Goal: Task Accomplishment & Management: Manage account settings

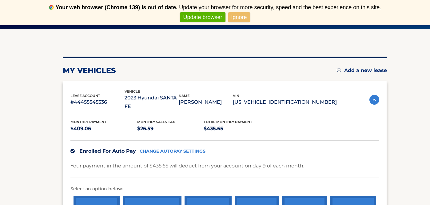
scroll to position [72, 0]
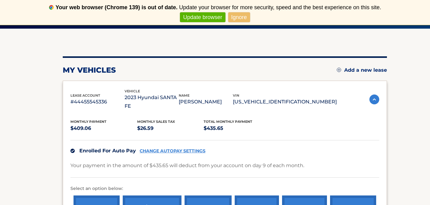
click at [195, 148] on link "CHANGE AUTOPAY SETTINGS" at bounding box center [173, 150] width 66 height 5
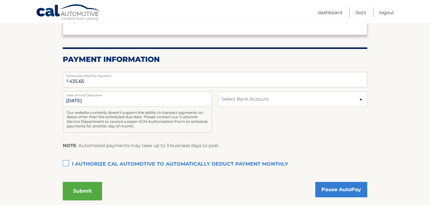
scroll to position [104, 0]
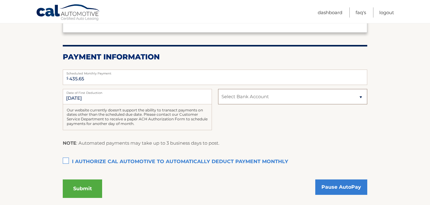
click at [362, 99] on select "Select Bank Account Checking KEYBANK NATIONAL ASSOCIATION *****1541 Checking EM…" at bounding box center [292, 96] width 149 height 15
select select "YTA2ZjY5OTEtOGQwNC00Mjk4LTgyODMtM2ViYWI0MGU3MzYx"
click at [218, 89] on select "Select Bank Account Checking KEYBANK NATIONAL ASSOCIATION *****1541 Checking EM…" at bounding box center [292, 96] width 149 height 15
click at [67, 161] on label "I authorize cal automotive to automatically deduct payment monthly This checkbo…" at bounding box center [215, 162] width 305 height 12
click at [0, 0] on input "I authorize cal automotive to automatically deduct payment monthly This checkbo…" at bounding box center [0, 0] width 0 height 0
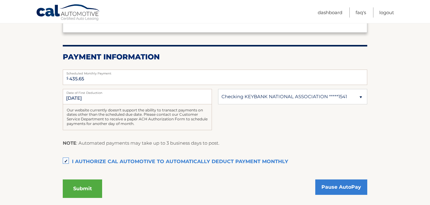
click at [90, 190] on button "Submit" at bounding box center [82, 188] width 39 height 18
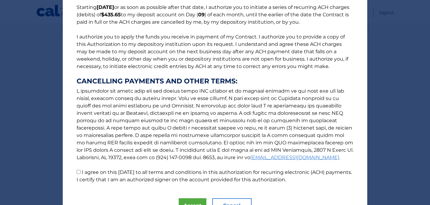
scroll to position [86, 0]
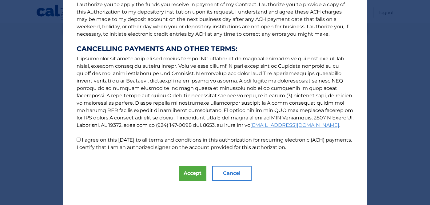
click at [78, 139] on input "I agree on this 10/10/2025 to all terms and conditions in this authorization fo…" at bounding box center [79, 140] width 4 height 4
checkbox input "true"
click at [192, 175] on button "Accept" at bounding box center [193, 173] width 28 height 15
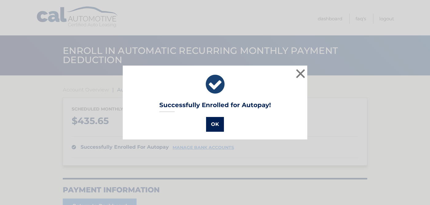
click at [215, 125] on button "OK" at bounding box center [215, 124] width 18 height 15
